Goal: Task Accomplishment & Management: Use online tool/utility

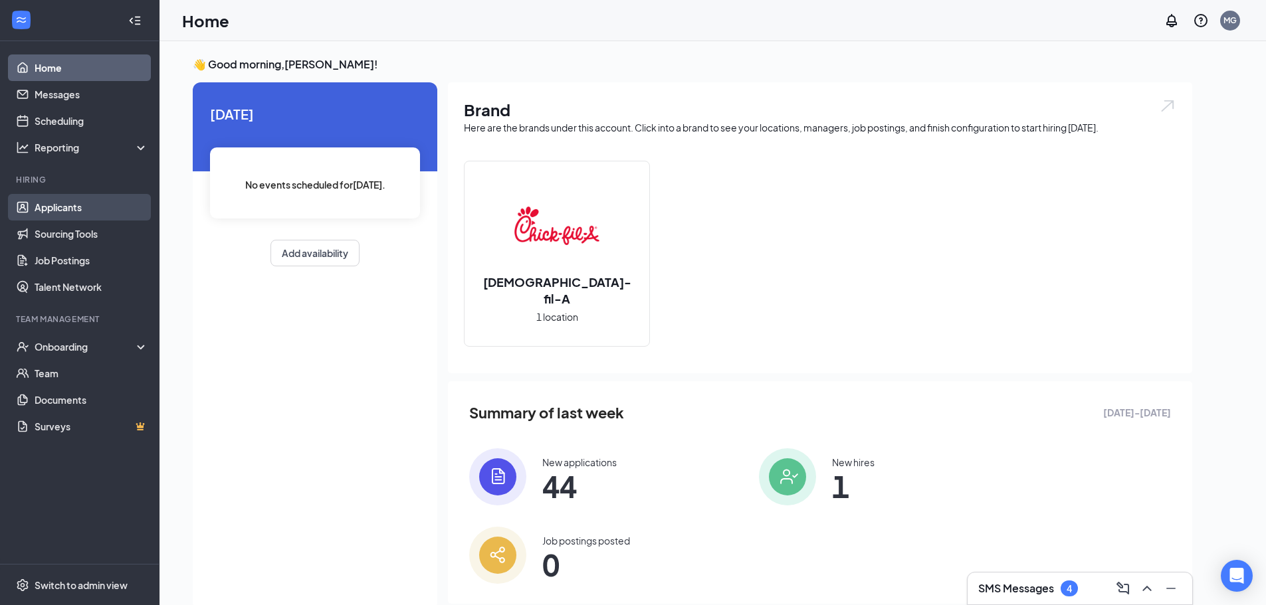
click at [74, 206] on link "Applicants" at bounding box center [92, 207] width 114 height 27
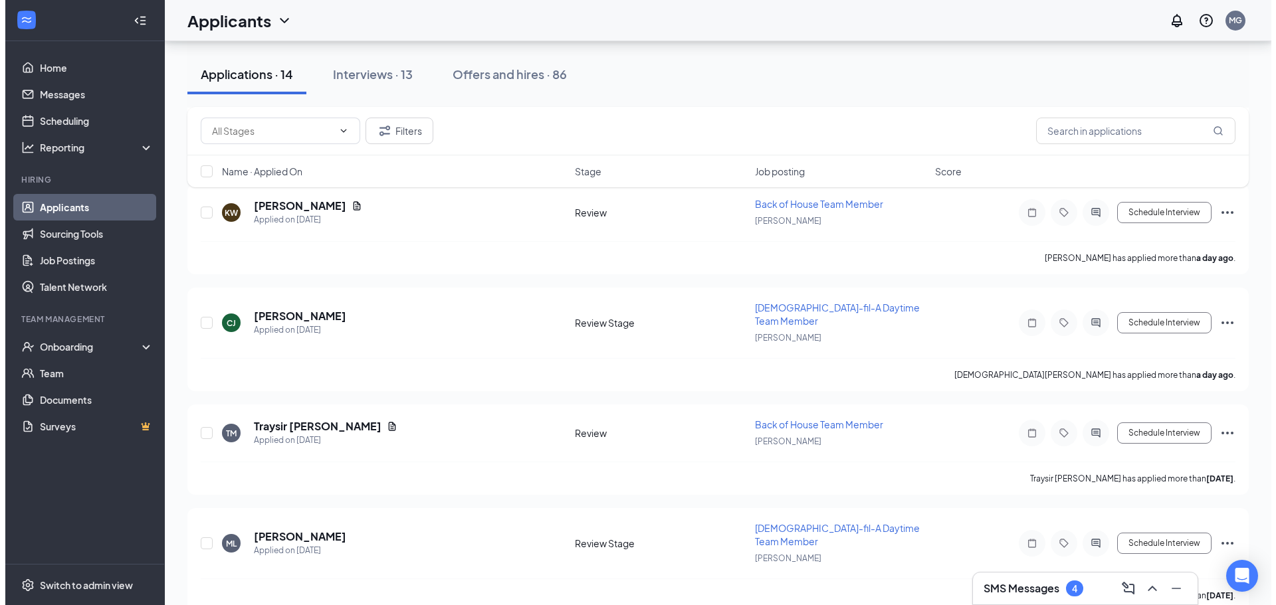
scroll to position [930, 0]
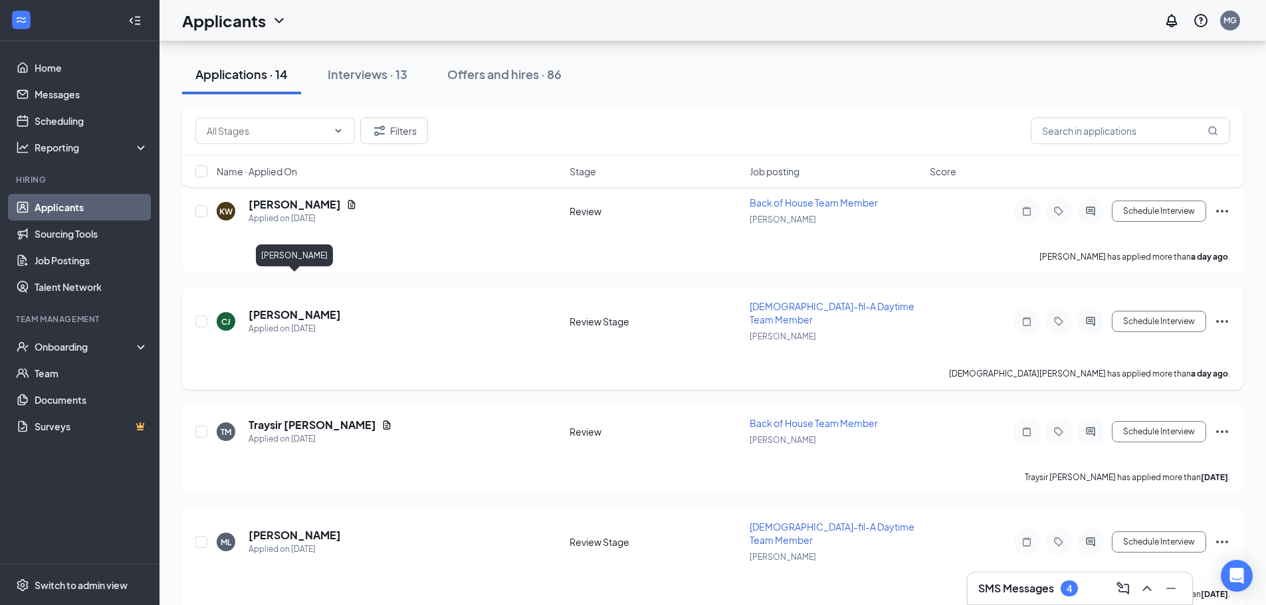
click at [319, 308] on h5 "[PERSON_NAME]" at bounding box center [295, 315] width 92 height 15
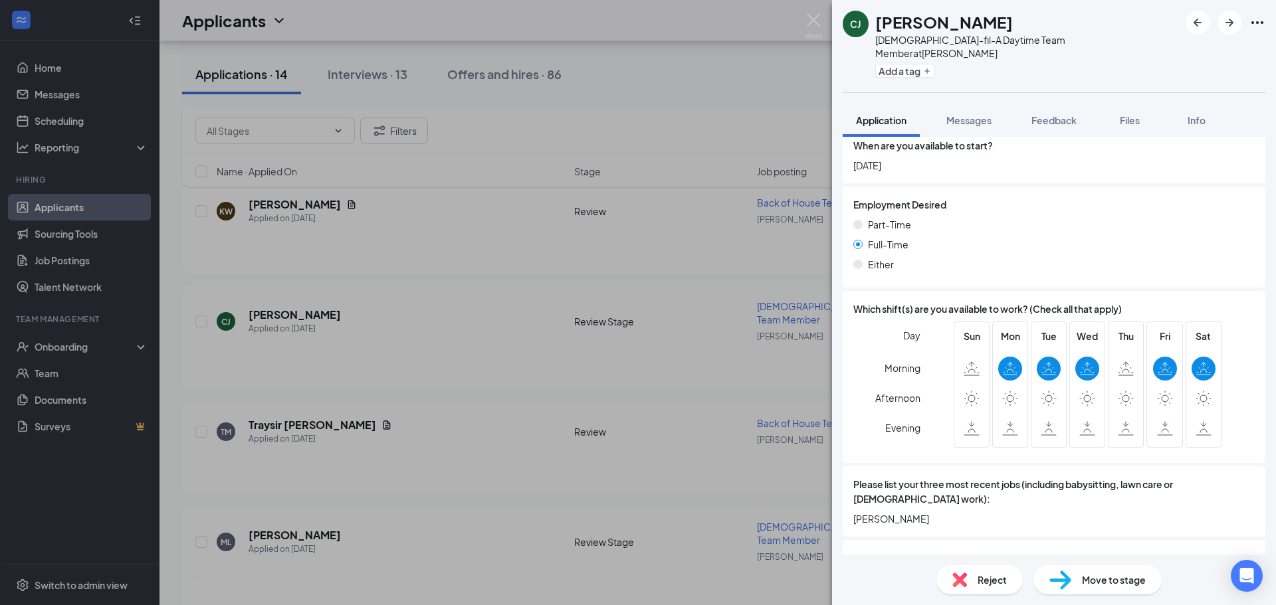
scroll to position [570, 0]
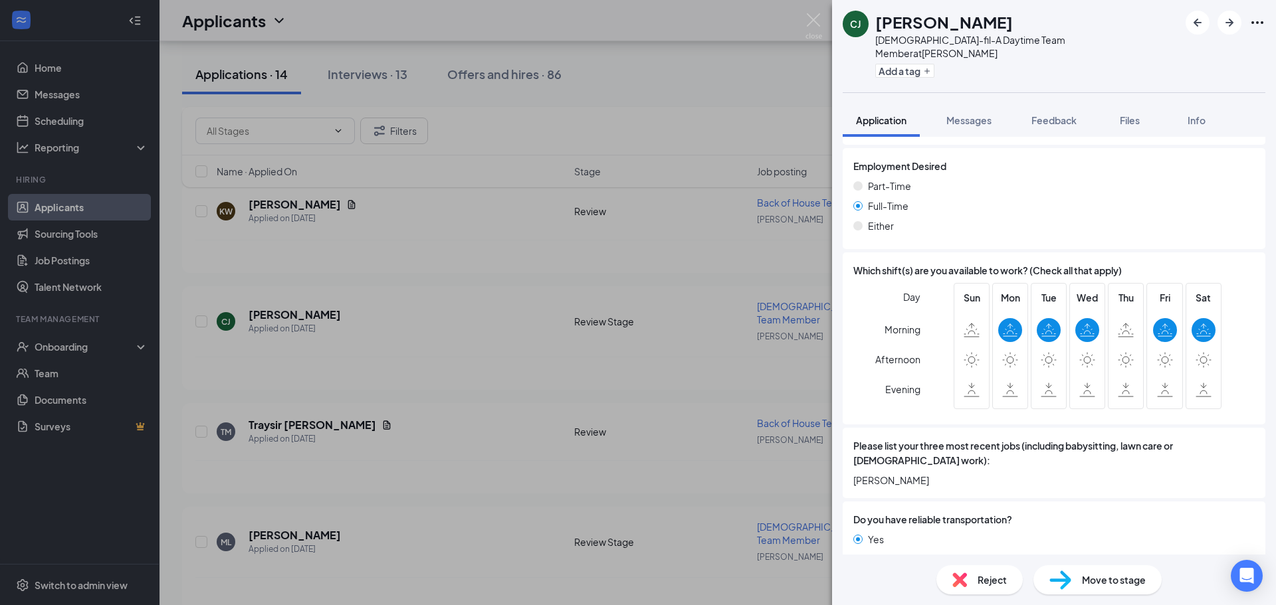
click at [1132, 600] on div "Reject Move to stage" at bounding box center [1054, 580] width 444 height 51
click at [1133, 586] on span "Move to stage" at bounding box center [1114, 580] width 64 height 15
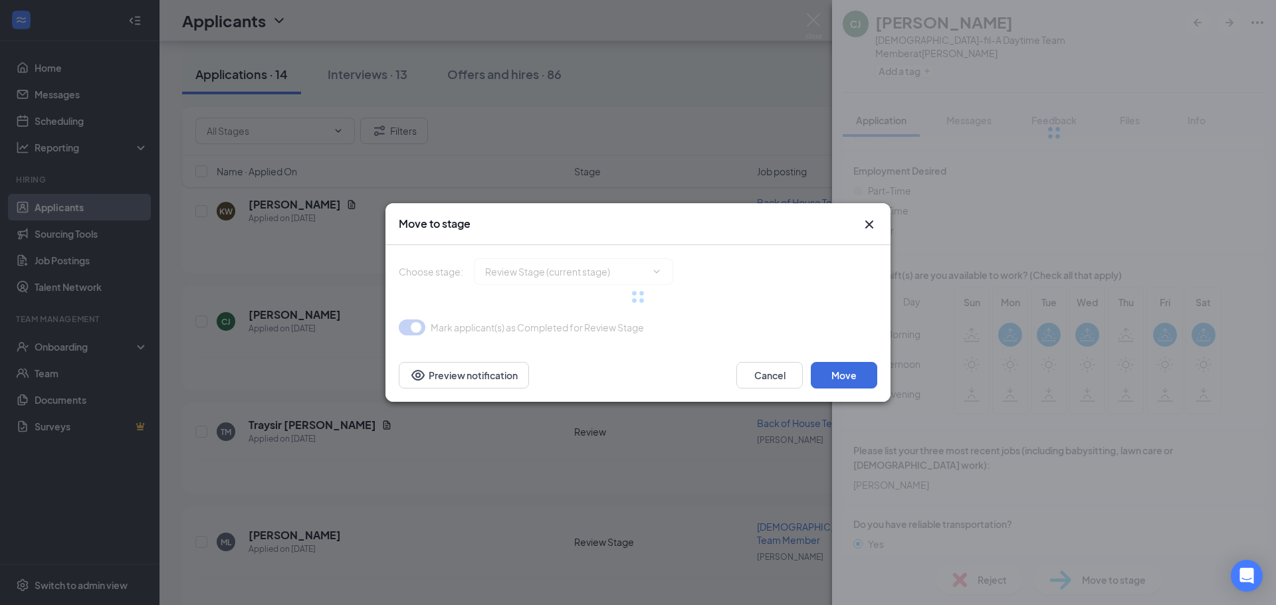
type input "Phone Screen (next stage)"
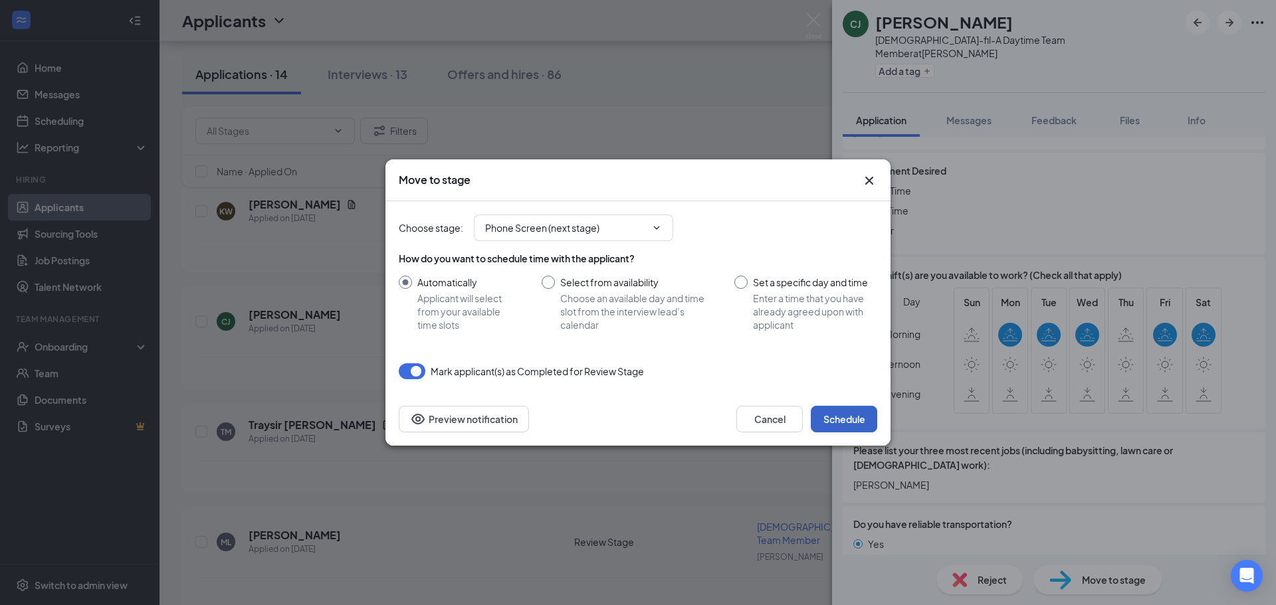
click at [851, 418] on button "Schedule" at bounding box center [844, 419] width 66 height 27
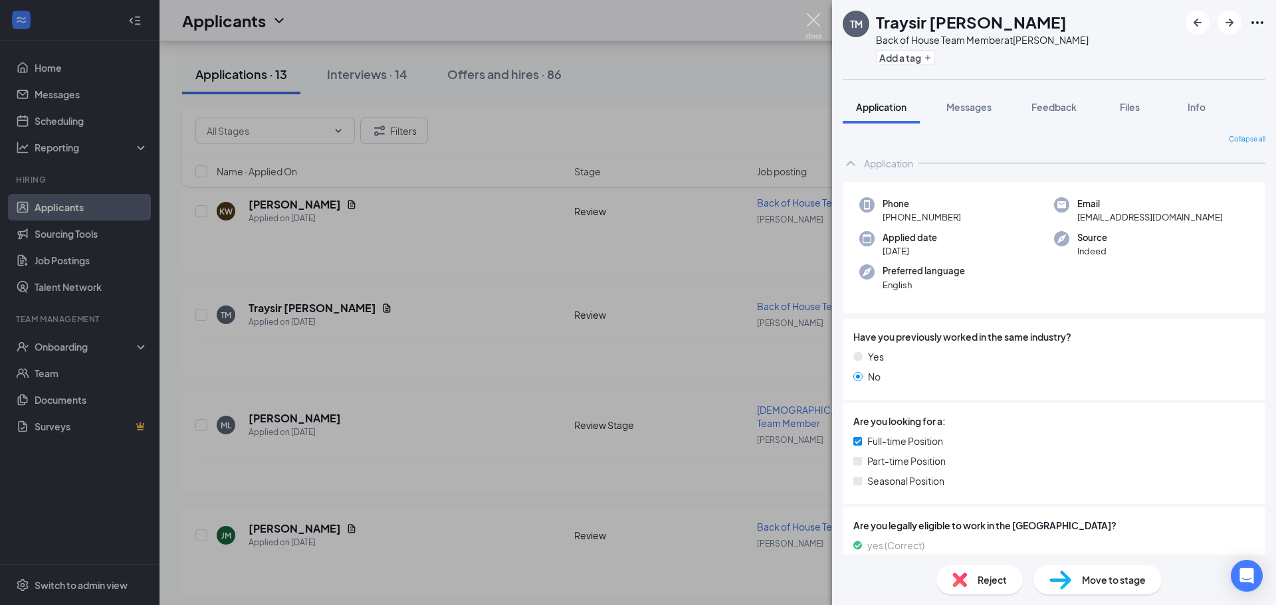
click at [818, 15] on img at bounding box center [814, 26] width 17 height 26
